Goal: Task Accomplishment & Management: Use online tool/utility

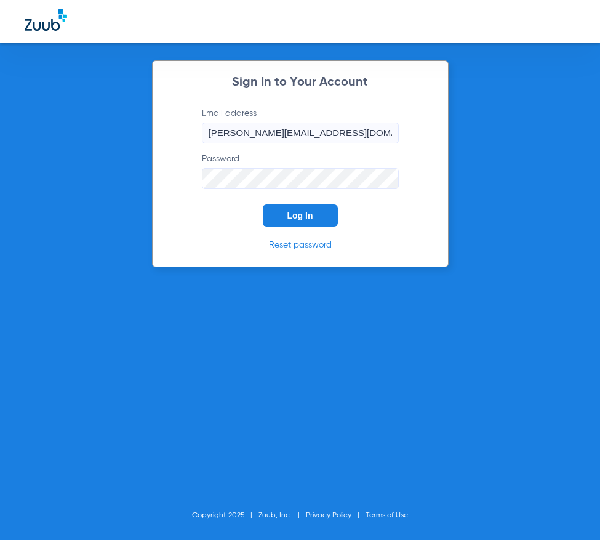
click at [296, 215] on span "Log In" at bounding box center [301, 216] width 26 height 10
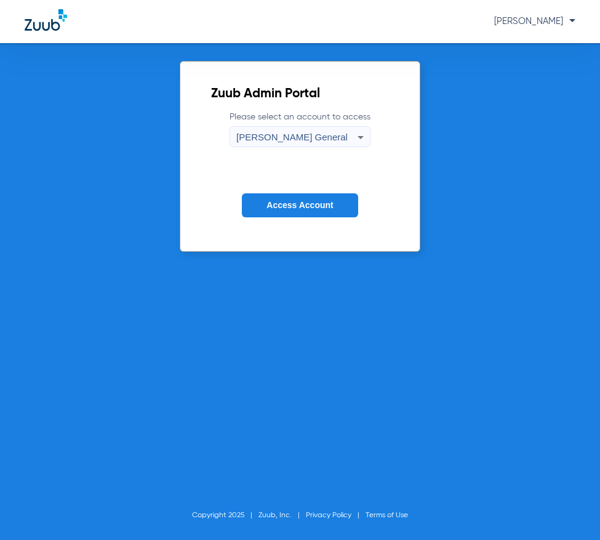
click at [318, 196] on button "Access Account" at bounding box center [300, 205] width 116 height 24
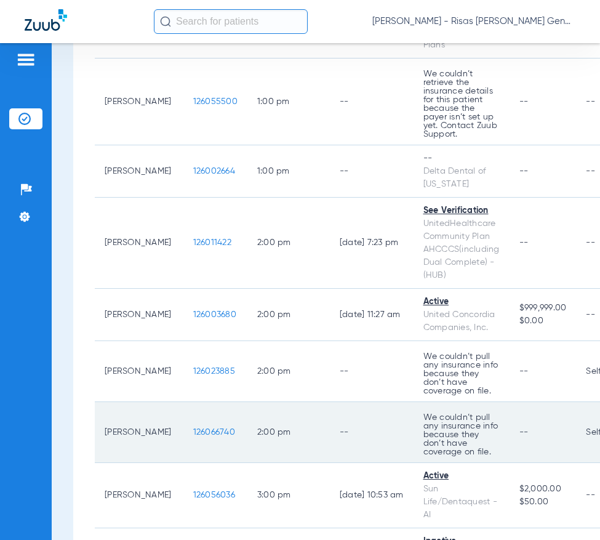
scroll to position [862, 0]
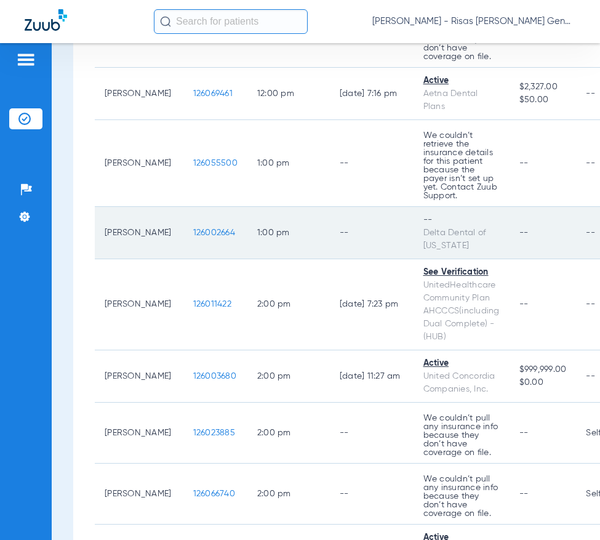
click at [193, 230] on span "126002664" at bounding box center [214, 232] width 42 height 9
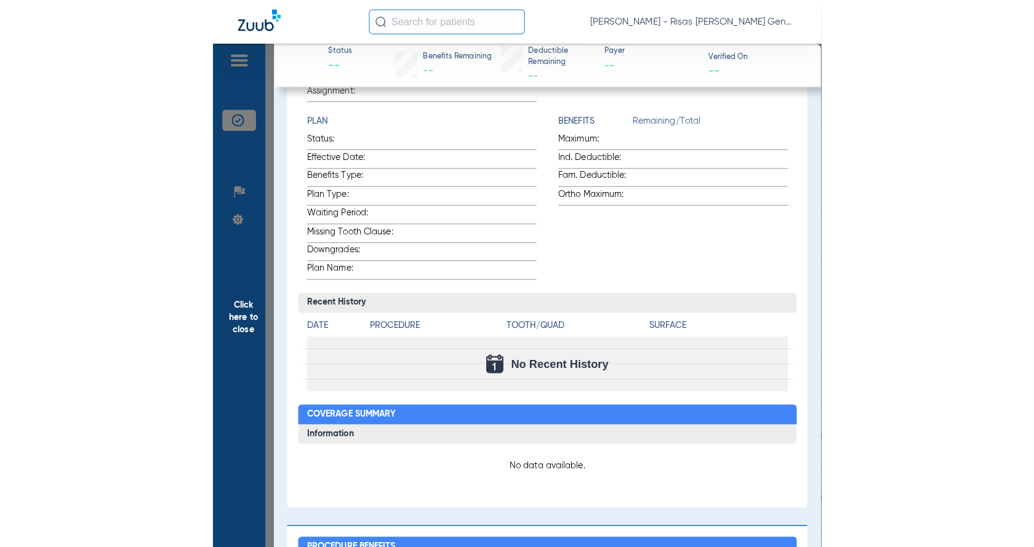
scroll to position [62, 0]
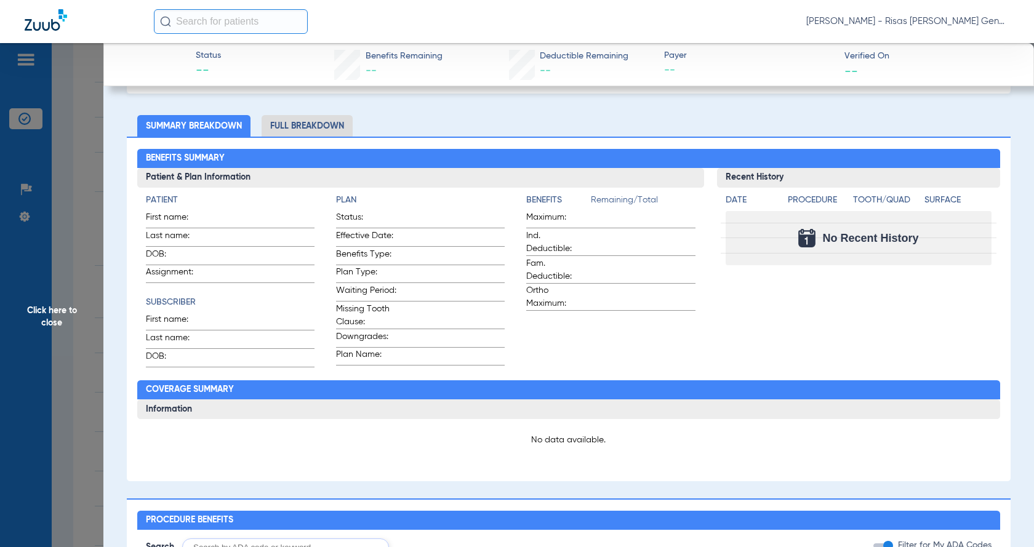
click at [44, 171] on span "Click here to close" at bounding box center [51, 316] width 103 height 547
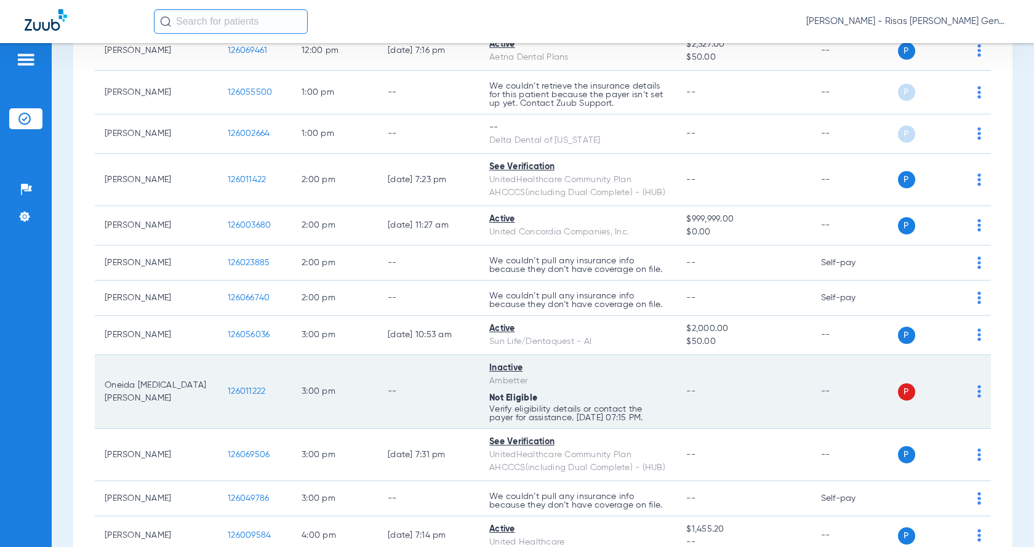
scroll to position [677, 0]
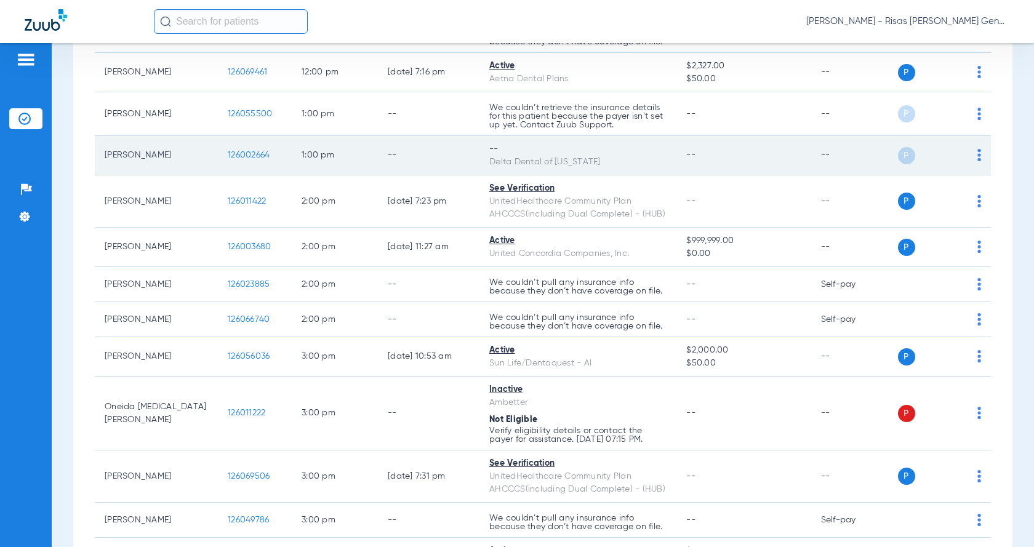
click at [600, 158] on img at bounding box center [980, 155] width 4 height 12
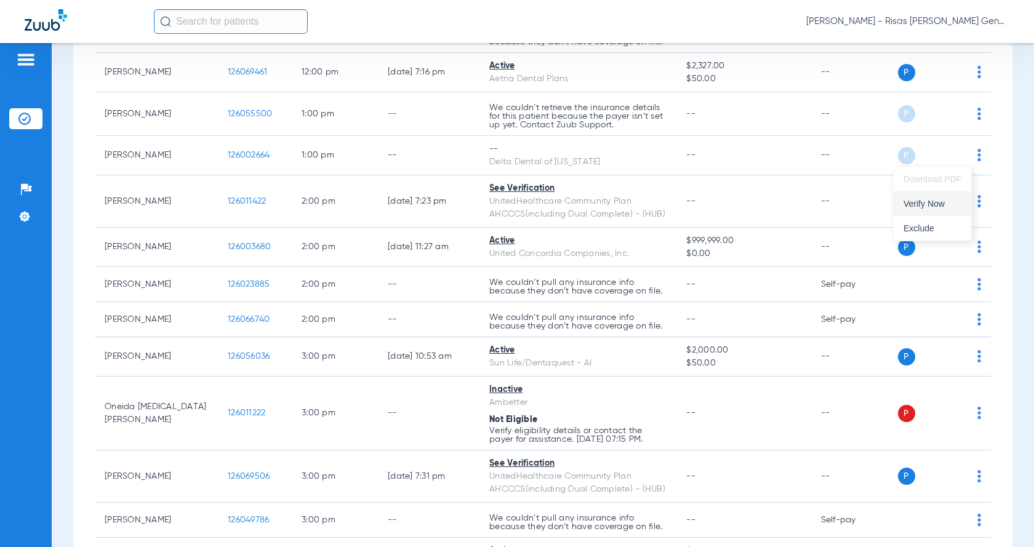
click at [600, 211] on button "Verify Now" at bounding box center [933, 203] width 78 height 25
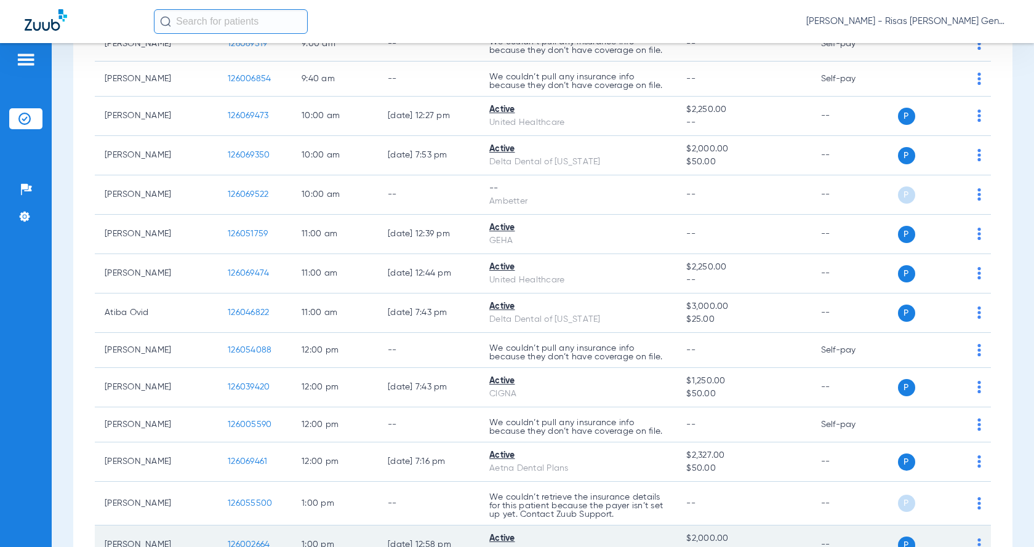
scroll to position [246, 0]
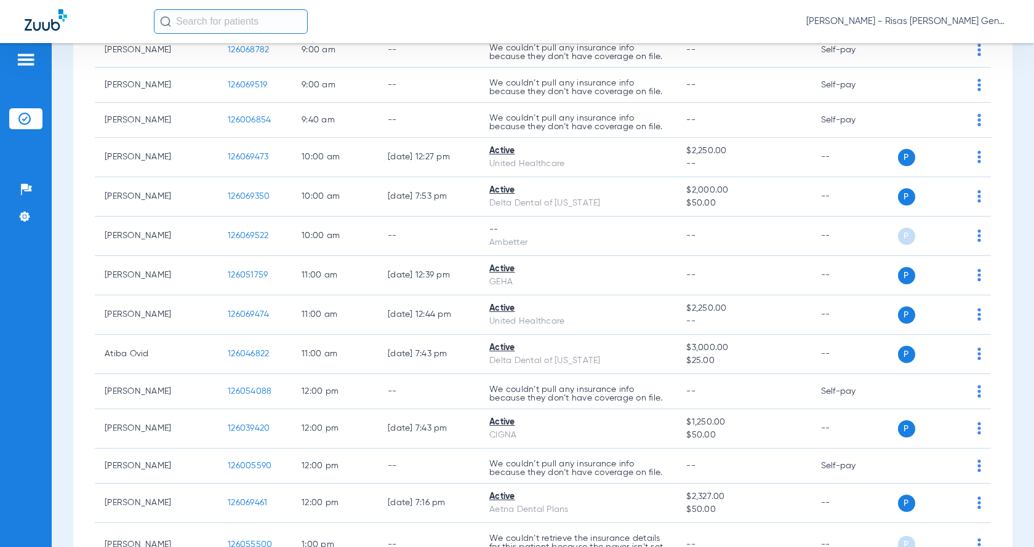
click at [72, 200] on div "Schedule Insurance Verification History Last Appt. Sync Time: [DATE] - 01:03 PM…" at bounding box center [543, 295] width 983 height 504
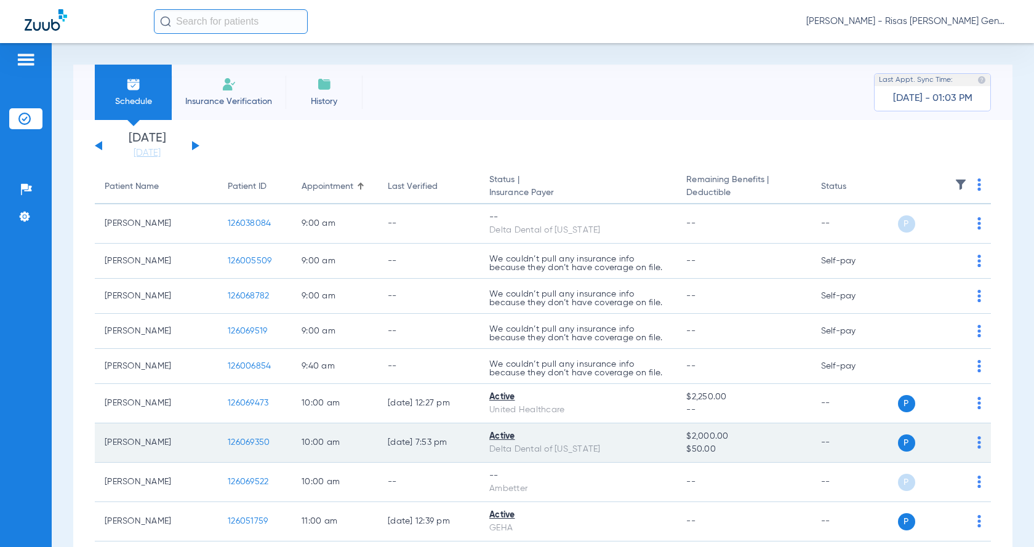
scroll to position [538, 0]
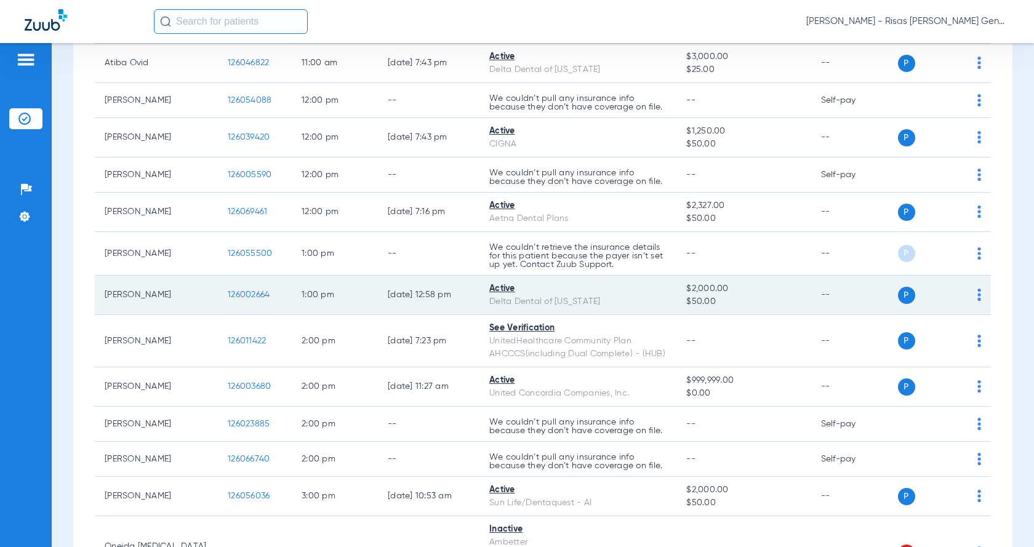
click at [257, 294] on span "126002664" at bounding box center [249, 295] width 42 height 9
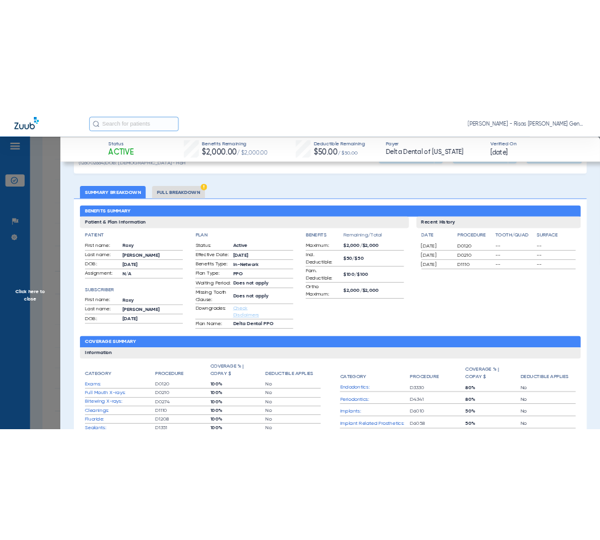
scroll to position [62, 0]
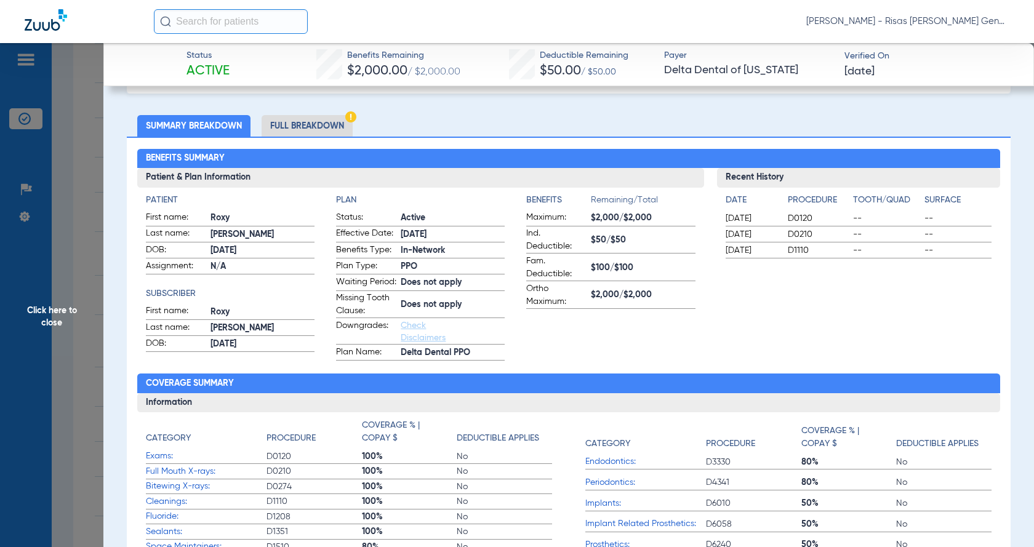
click at [318, 131] on li "Full Breakdown" at bounding box center [307, 126] width 91 height 22
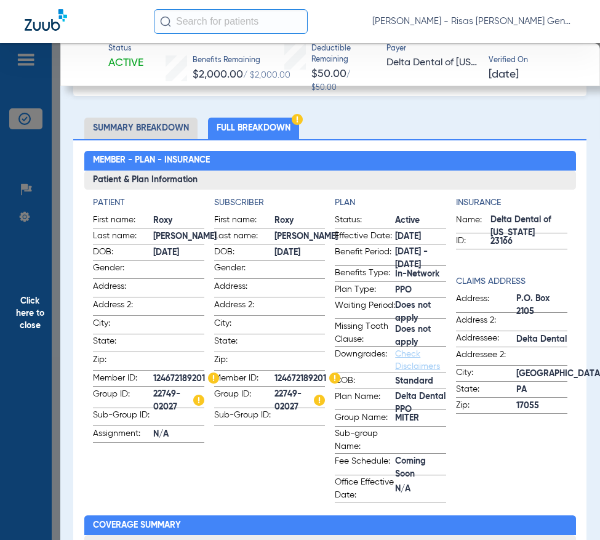
drag, startPoint x: 180, startPoint y: 397, endPoint x: 153, endPoint y: 389, distance: 28.2
click at [153, 395] on span "22749-02027" at bounding box center [178, 401] width 51 height 13
copy span "22749-02027"
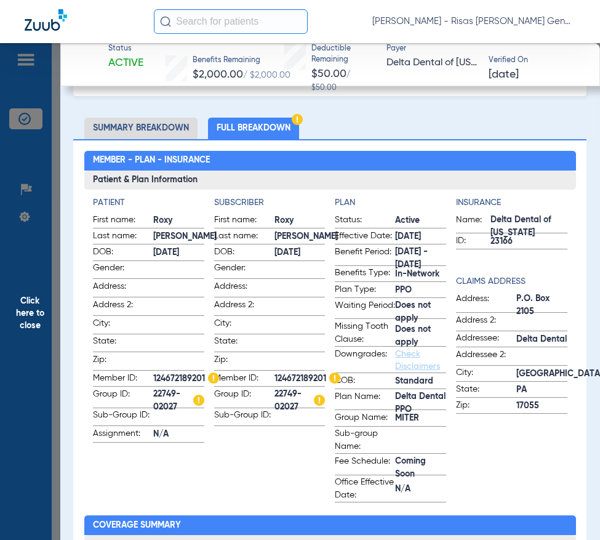
click at [284, 372] on span "124672189201" at bounding box center [308, 378] width 66 height 13
copy span "124672189201"
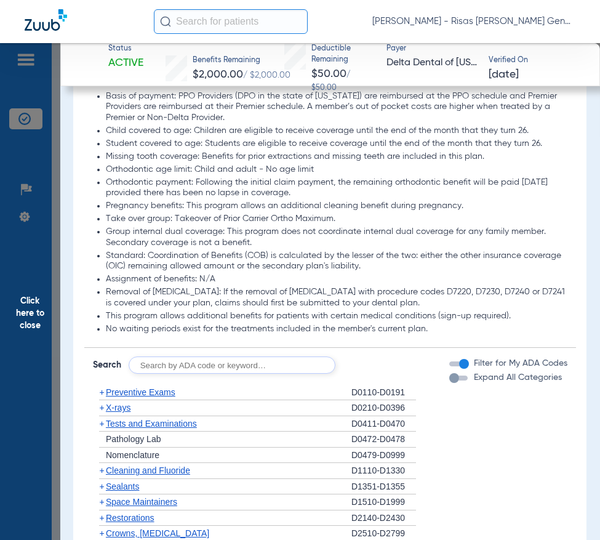
scroll to position [1293, 0]
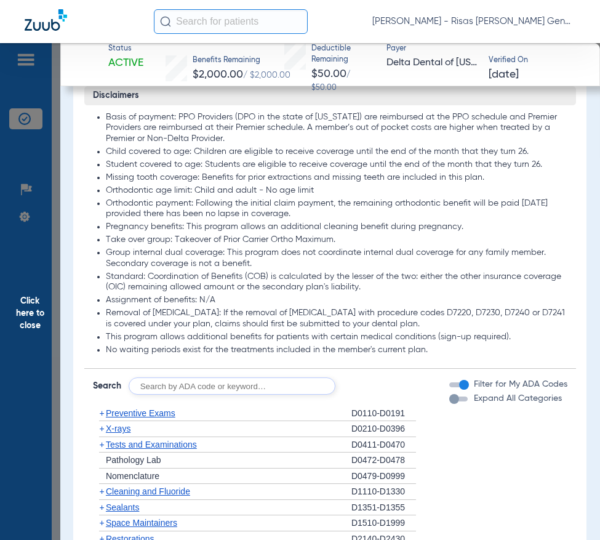
click at [128, 293] on li "Standard: Coordination of Benefits (COB) is calculated by the lesser of the two…" at bounding box center [337, 283] width 462 height 22
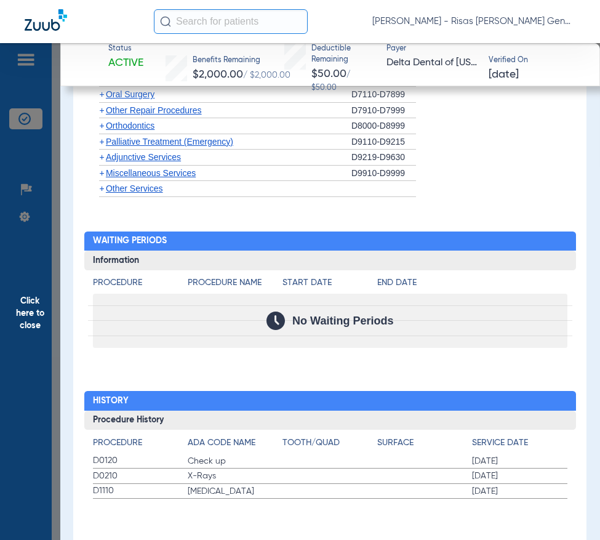
click at [342, 336] on div "No Waiting Periods" at bounding box center [330, 321] width 475 height 54
click at [153, 126] on span "Orthodontics" at bounding box center [130, 126] width 49 height 10
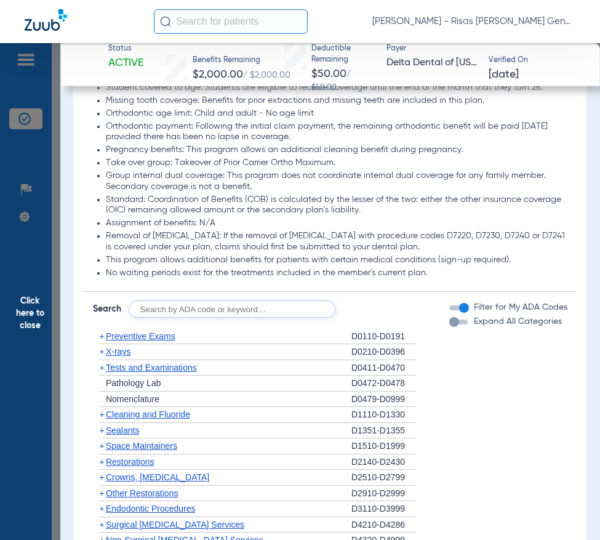
scroll to position [1247, 0]
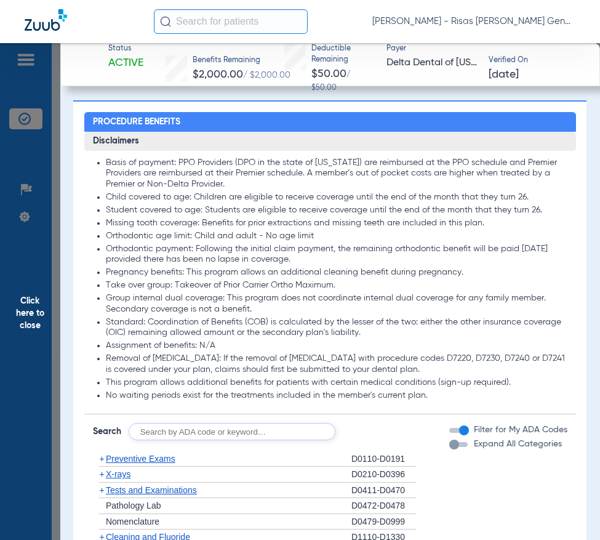
drag, startPoint x: 201, startPoint y: 340, endPoint x: 109, endPoint y: 171, distance: 192.0
click at [109, 171] on ul "Basis of payment: PPO Providers (DPO in the state of [US_STATE]) are reimbursed…" at bounding box center [330, 280] width 475 height 244
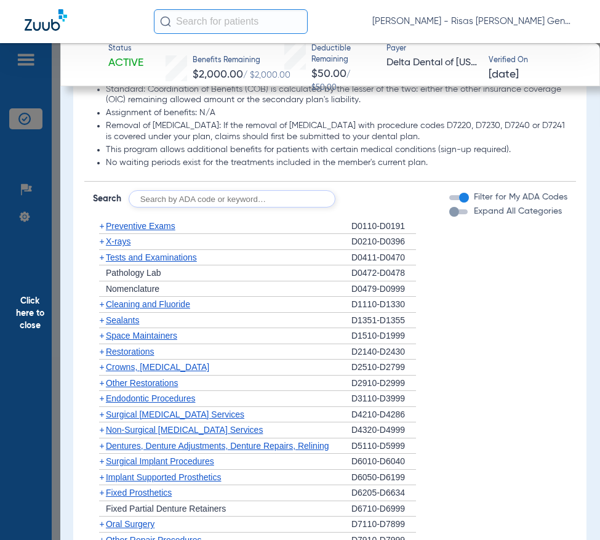
scroll to position [1494, 0]
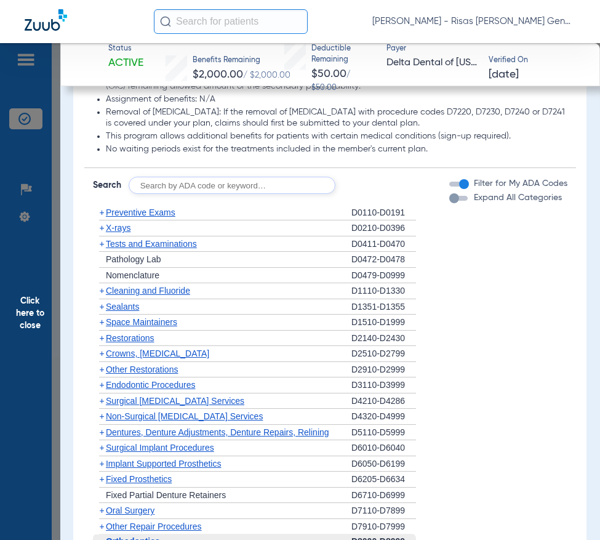
click at [148, 343] on span "Restorations" at bounding box center [130, 338] width 49 height 10
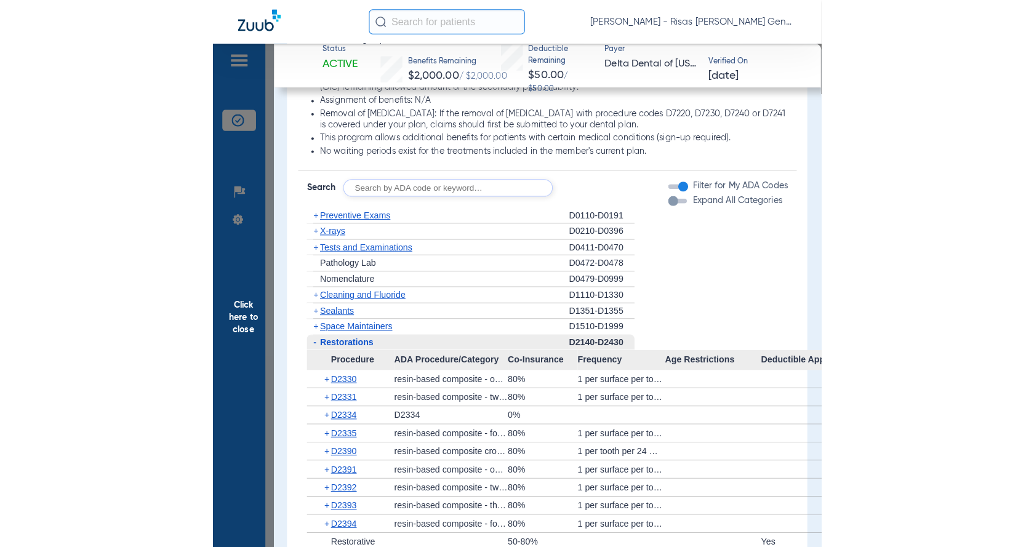
scroll to position [1617, 0]
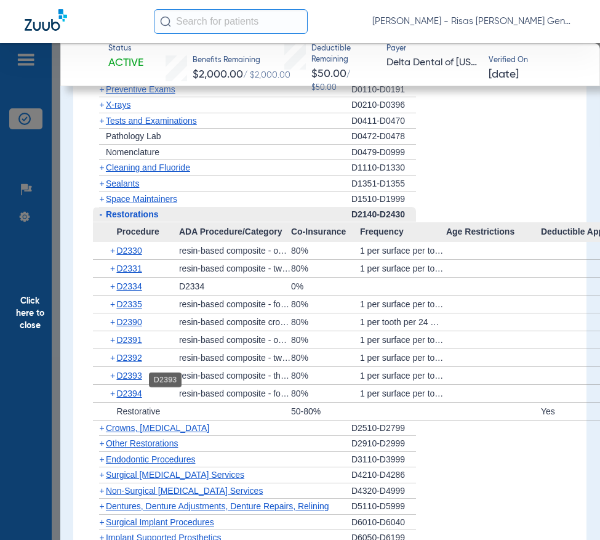
click at [135, 378] on span "D2393" at bounding box center [128, 376] width 25 height 10
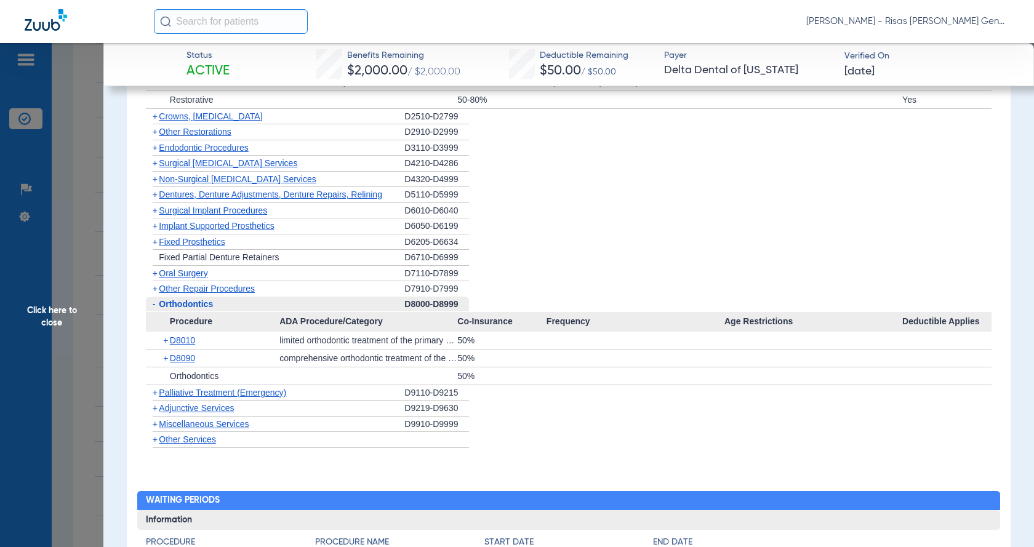
scroll to position [1678, 0]
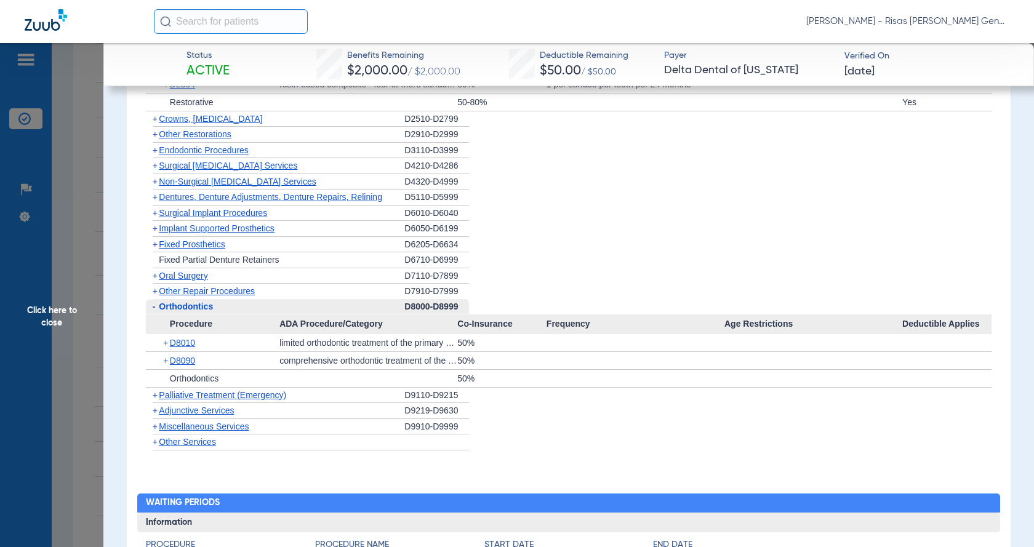
click at [211, 312] on span "Orthodontics" at bounding box center [186, 307] width 54 height 10
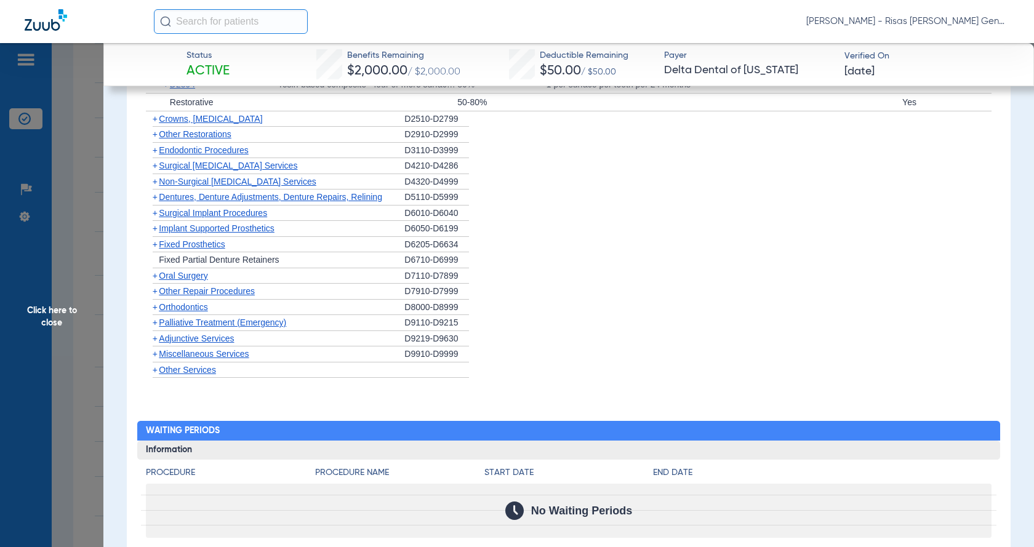
scroll to position [1617, 0]
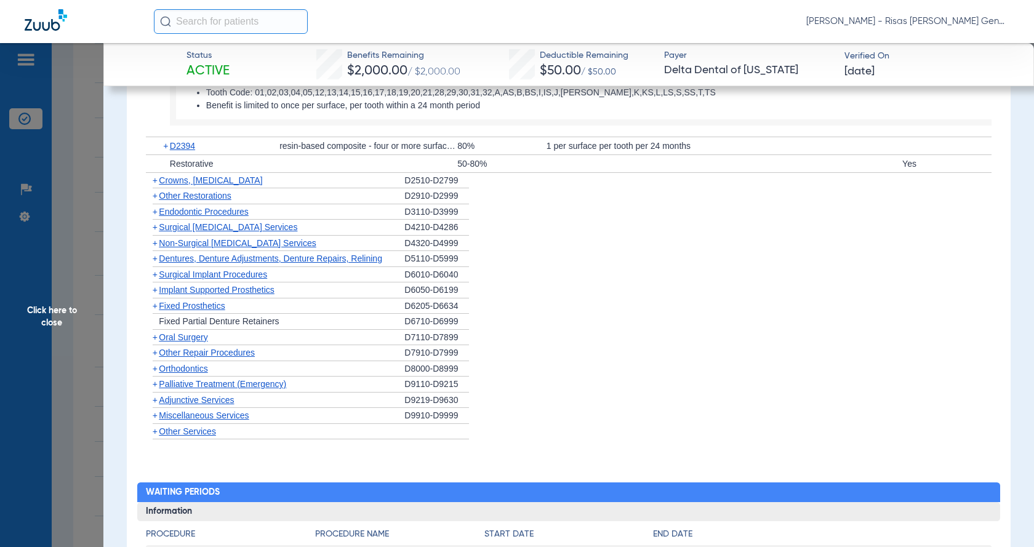
click at [222, 295] on span "Implant Supported Prosthetics" at bounding box center [217, 290] width 116 height 10
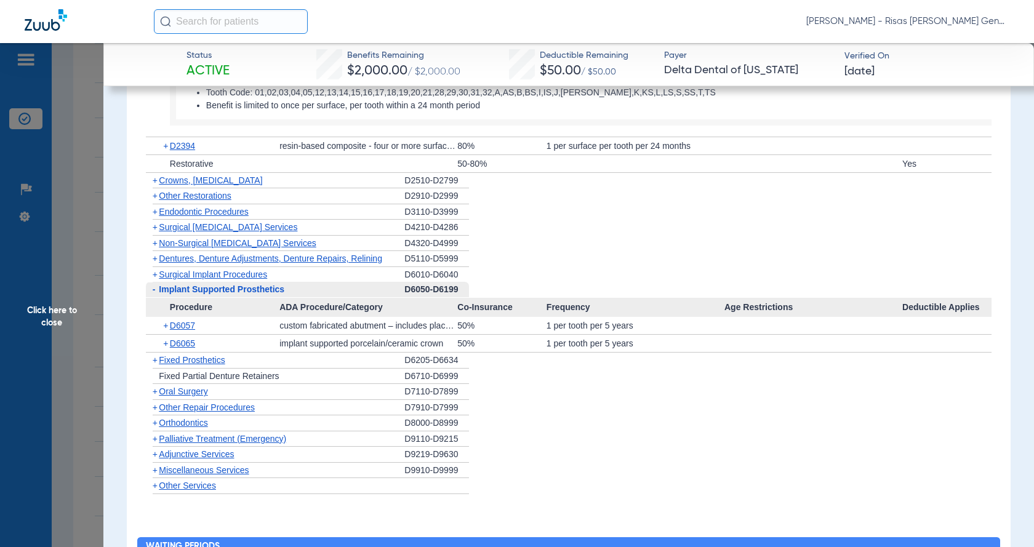
click at [222, 294] on span "Implant Supported Prosthetics" at bounding box center [222, 289] width 126 height 10
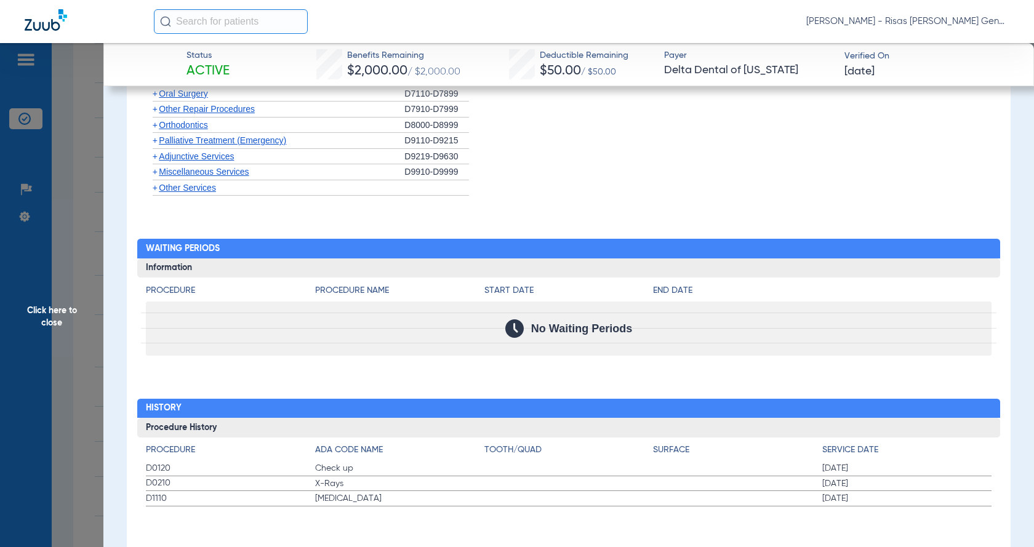
scroll to position [1872, 0]
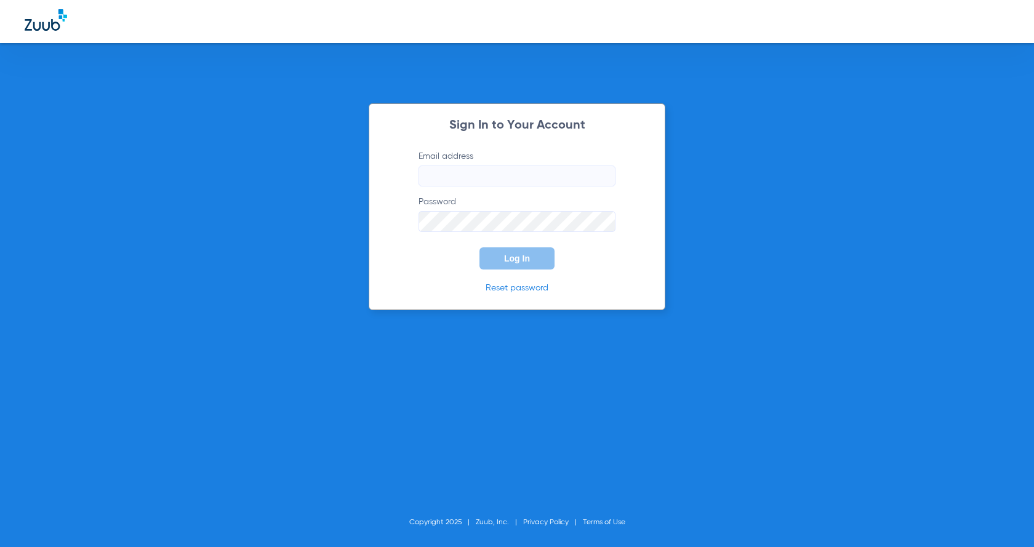
type input "[PERSON_NAME][EMAIL_ADDRESS][DOMAIN_NAME]"
